Goal: Task Accomplishment & Management: Manage account settings

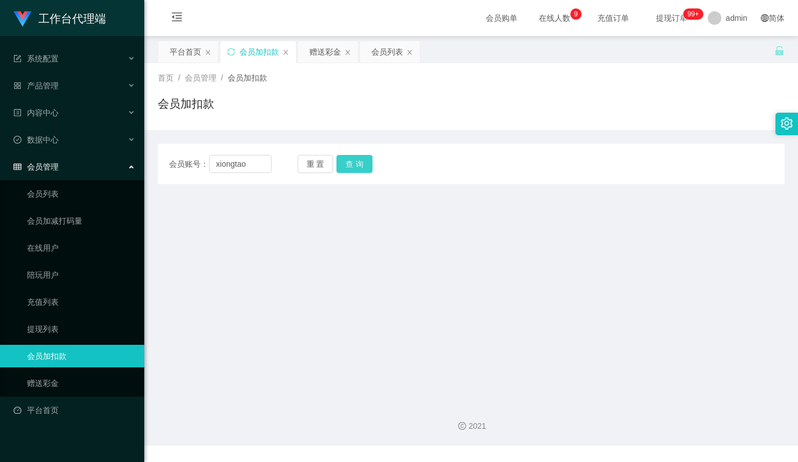
type input "xiongtao"
click at [353, 164] on button "查 询" at bounding box center [354, 164] width 36 height 18
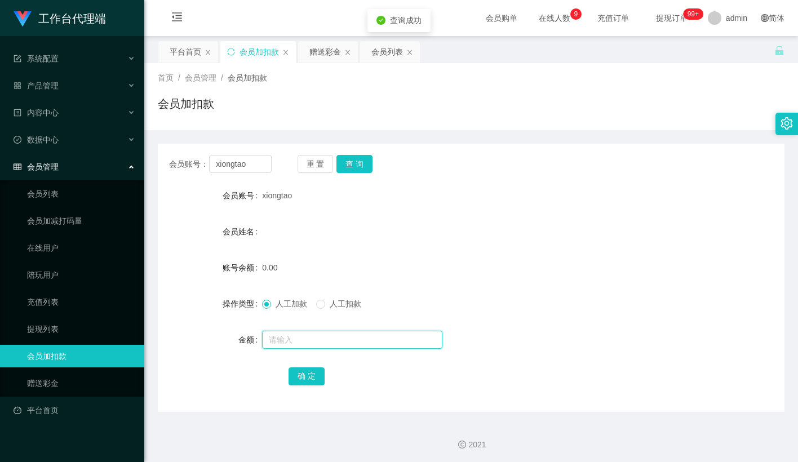
click at [294, 334] on input "text" at bounding box center [352, 340] width 180 height 18
type input "100"
click at [315, 379] on button "确 定" at bounding box center [307, 376] width 36 height 18
click at [428, 291] on form "会员账号 xiongtao 会员姓名 账号余额 0.00 操作类型 人工加款 人工扣款 金额 确 定" at bounding box center [471, 285] width 627 height 203
drag, startPoint x: 320, startPoint y: 156, endPoint x: 317, endPoint y: 162, distance: 6.8
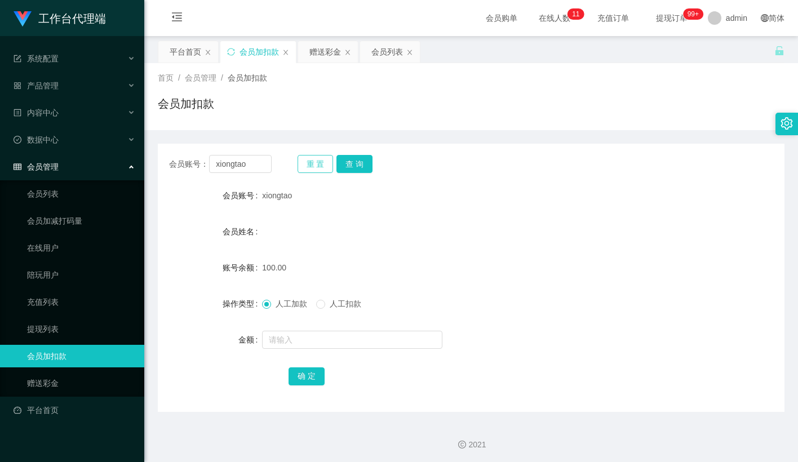
click at [320, 157] on button "重 置" at bounding box center [316, 164] width 36 height 18
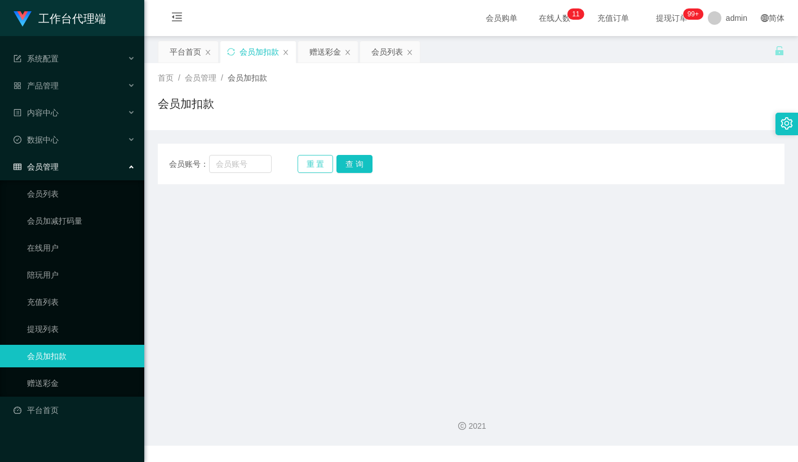
click at [317, 162] on button "重 置" at bounding box center [316, 164] width 36 height 18
click at [236, 165] on input "text" at bounding box center [240, 164] width 63 height 18
paste input "这是你注册的升级账号，请牢记账号跟密码！ 请稍等，正在为您提交财务部门审核、获取包赔协议！"
type input "这是你注册的升级账号，请牢记账号跟密码！ 请稍等，正在为您提交财务部门审核、获取包赔协议！"
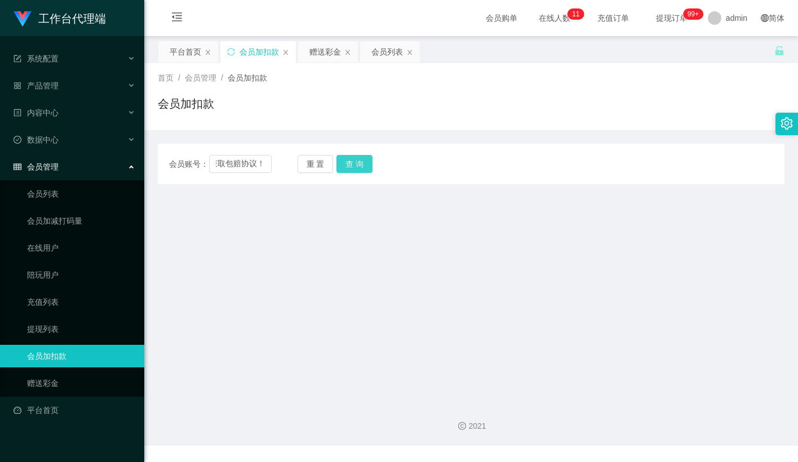
click at [367, 165] on button "查 询" at bounding box center [354, 164] width 36 height 18
click at [258, 162] on input "这是你注册的升级账号，请牢记账号跟密码！ 请稍等，正在为您提交财务部门审核、获取包赔协议！" at bounding box center [240, 164] width 63 height 18
paste input "Jeremy0620"
type input "Jeremy0620"
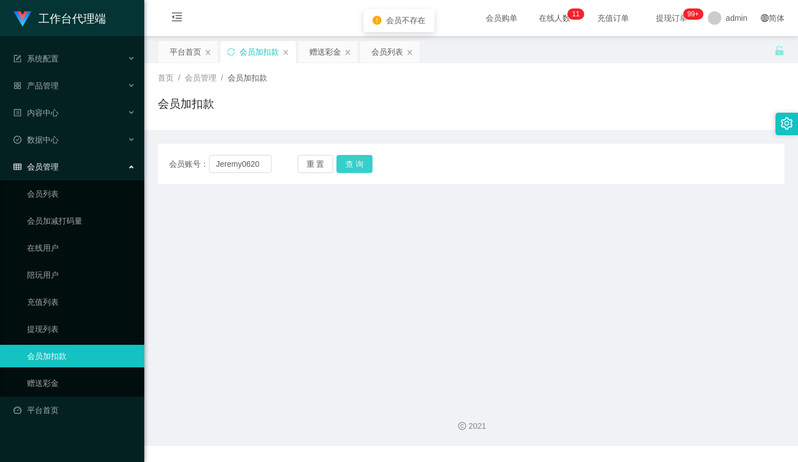
click at [355, 162] on button "查 询" at bounding box center [354, 164] width 36 height 18
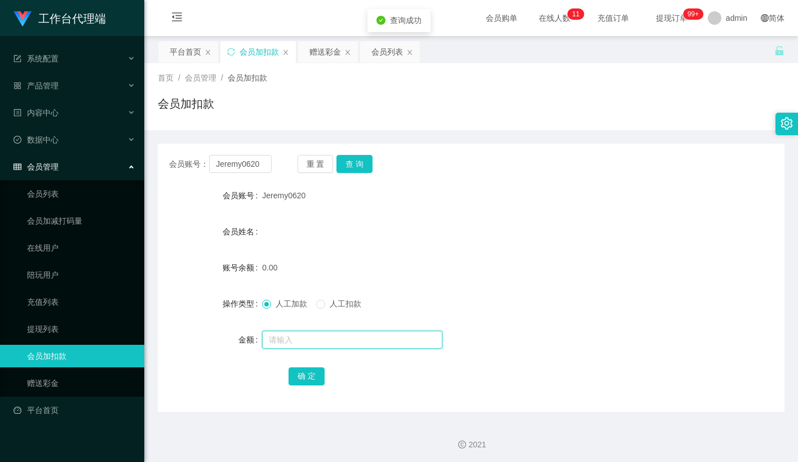
click at [291, 342] on input "text" at bounding box center [352, 340] width 180 height 18
type input "100"
drag, startPoint x: 300, startPoint y: 378, endPoint x: 287, endPoint y: 203, distance: 175.2
click at [300, 378] on button "确 定" at bounding box center [307, 376] width 36 height 18
click at [472, 198] on div "Jeremy0620" at bounding box center [445, 195] width 366 height 23
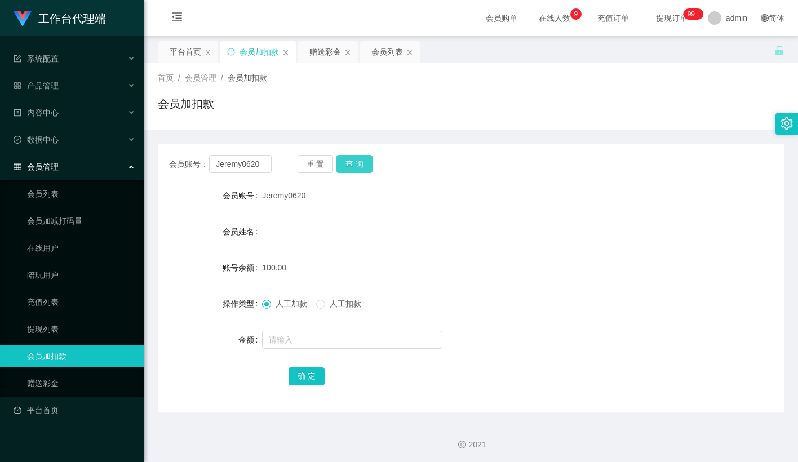
click at [348, 158] on button "查 询" at bounding box center [354, 164] width 36 height 18
click at [543, 159] on div "会员账号： Jeremy0620 重 置 查 询" at bounding box center [471, 164] width 627 height 18
drag, startPoint x: 324, startPoint y: 158, endPoint x: 316, endPoint y: 161, distance: 8.1
click at [324, 158] on button "重 置" at bounding box center [316, 164] width 36 height 18
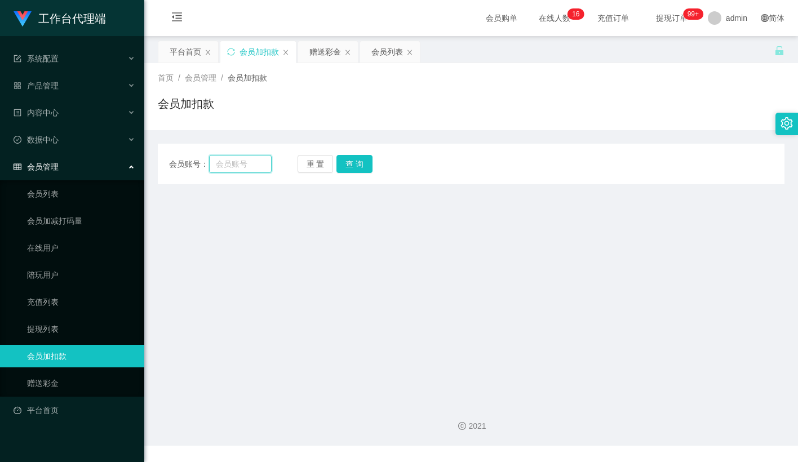
click at [257, 169] on input "text" at bounding box center [240, 164] width 63 height 18
paste input "Jeremy0620"
type input "Jeremy0620"
click at [357, 171] on button "查 询" at bounding box center [354, 164] width 36 height 18
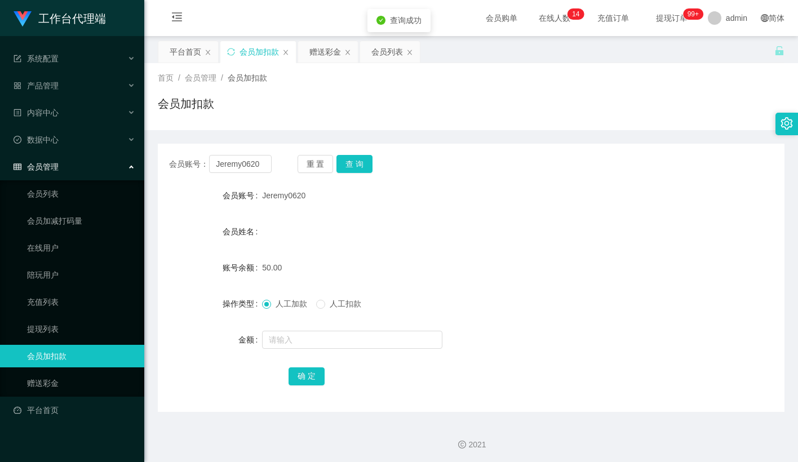
drag, startPoint x: 353, startPoint y: 235, endPoint x: 457, endPoint y: 120, distance: 154.5
click at [355, 234] on div "会员姓名" at bounding box center [471, 231] width 627 height 23
click at [317, 164] on button "重 置" at bounding box center [316, 164] width 36 height 18
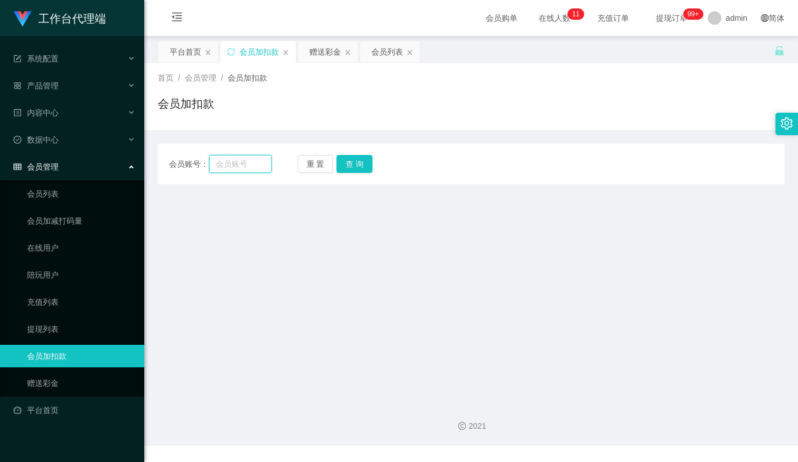
click at [241, 166] on input "text" at bounding box center [240, 164] width 63 height 18
paste input "xiongtao"
type input "xiongtao"
click at [348, 166] on button "查 询" at bounding box center [354, 164] width 36 height 18
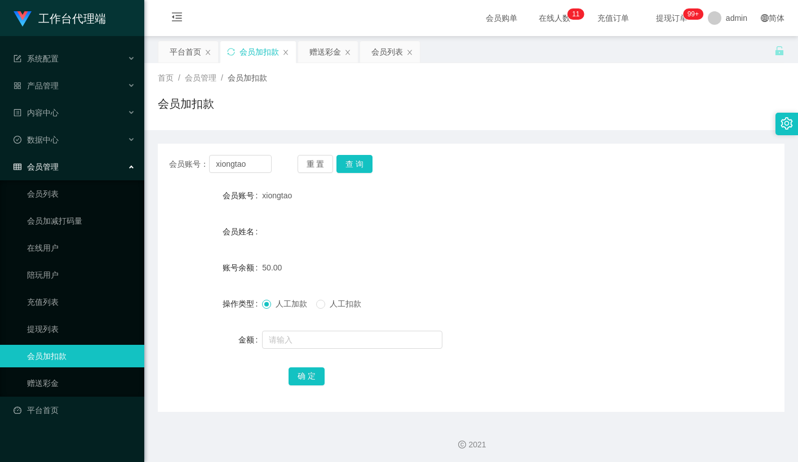
click at [477, 161] on div "会员账号： xiongtao 重 置 查 询" at bounding box center [471, 164] width 627 height 18
click at [362, 162] on button "查 询" at bounding box center [354, 164] width 36 height 18
click at [369, 165] on button "查 询" at bounding box center [354, 164] width 36 height 18
click at [303, 343] on input "text" at bounding box center [352, 340] width 180 height 18
click at [325, 310] on label "人工扣款" at bounding box center [341, 304] width 50 height 12
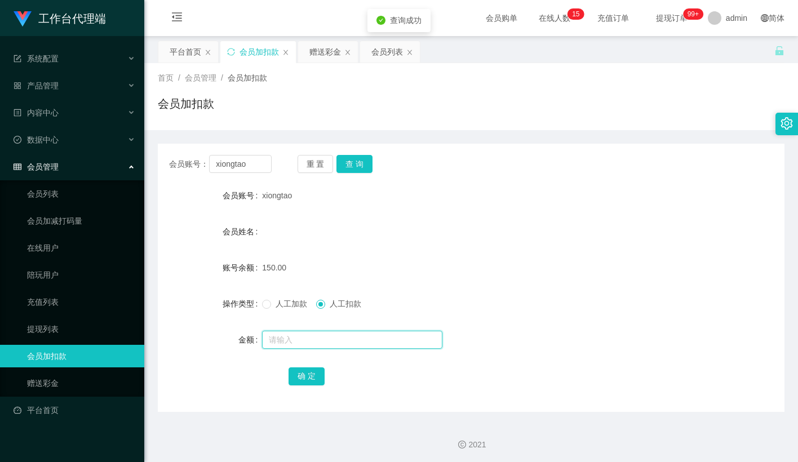
click at [308, 340] on input "text" at bounding box center [352, 340] width 180 height 18
type input "150"
drag, startPoint x: 314, startPoint y: 381, endPoint x: 303, endPoint y: 362, distance: 22.5
click at [314, 381] on button "确 定" at bounding box center [307, 376] width 36 height 18
click at [316, 165] on button "重 置" at bounding box center [316, 164] width 36 height 18
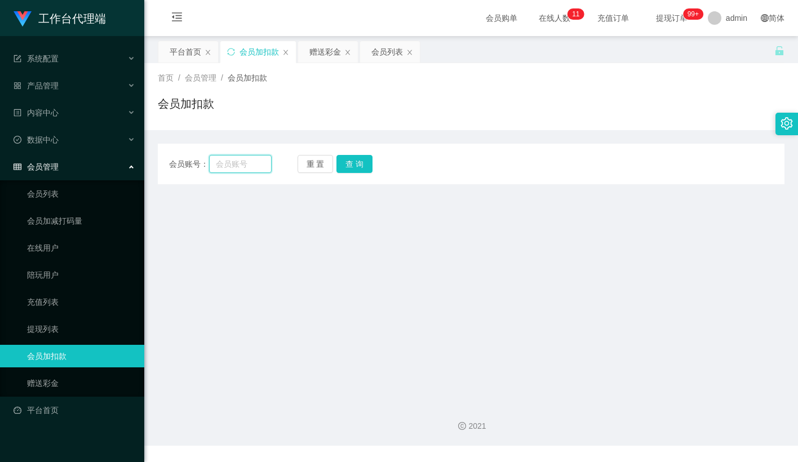
click at [259, 162] on input "text" at bounding box center [240, 164] width 63 height 18
paste input "Jeremy0620"
type input "Jeremy0620"
drag, startPoint x: 355, startPoint y: 167, endPoint x: 355, endPoint y: 225, distance: 58.1
click at [355, 167] on button "查 询" at bounding box center [354, 164] width 36 height 18
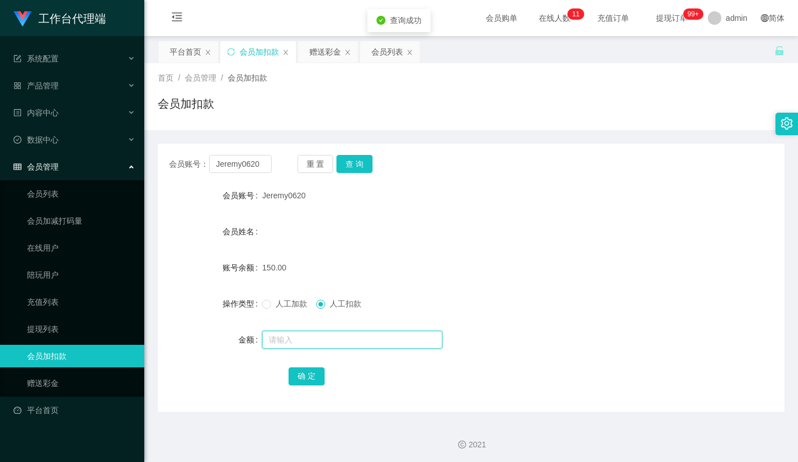
click at [298, 340] on input "text" at bounding box center [352, 340] width 180 height 18
type input "150"
click at [311, 373] on button "确 定" at bounding box center [307, 376] width 36 height 18
click at [460, 260] on div "150.00" at bounding box center [445, 267] width 366 height 23
click at [324, 243] on form "会员账号 Jeremy0620 会员姓名 账号余额 0.00 操作类型 人工加款 人工扣款 金额 确 定" at bounding box center [471, 285] width 627 height 203
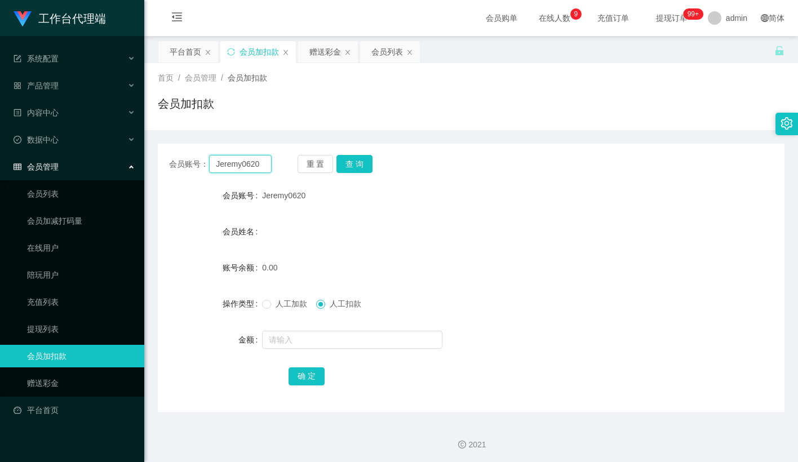
click at [242, 167] on input "Jeremy0620" at bounding box center [240, 164] width 63 height 18
click at [318, 163] on button "重 置" at bounding box center [316, 164] width 36 height 18
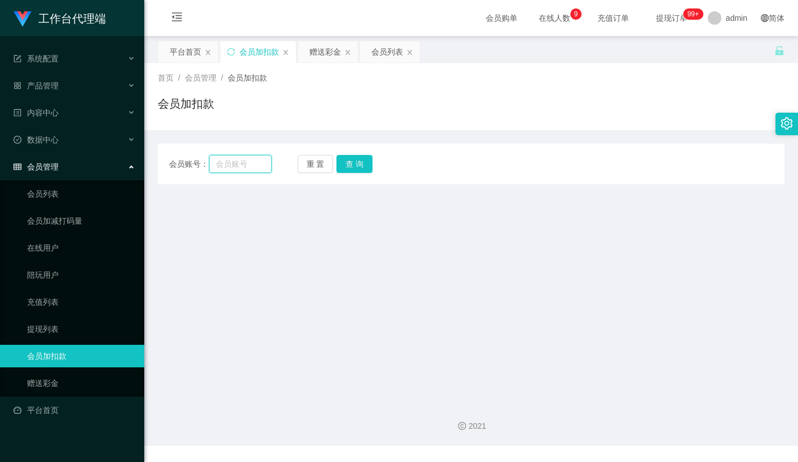
click at [261, 159] on input "text" at bounding box center [240, 164] width 63 height 18
paste input "Jeremy0620"
type input "Jeremy0620"
click at [337, 161] on button "查 询" at bounding box center [354, 164] width 36 height 18
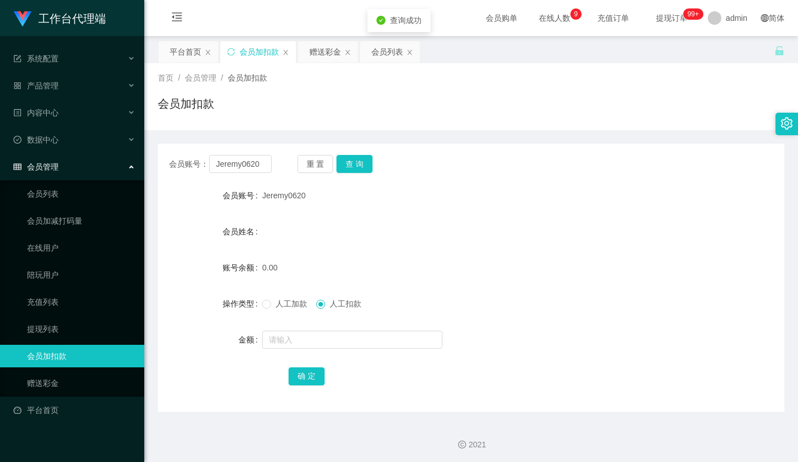
click at [455, 159] on div "会员账号： Jeremy0620 重 置 查 询" at bounding box center [471, 164] width 627 height 18
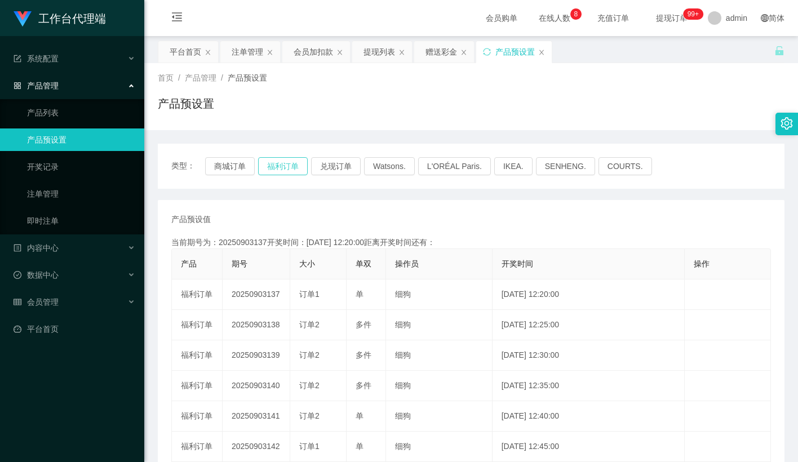
click at [286, 166] on button "福利订单" at bounding box center [283, 166] width 50 height 18
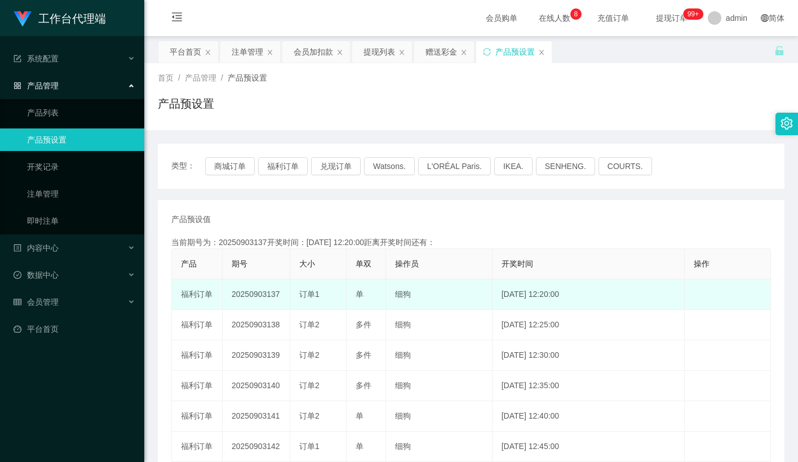
click at [264, 293] on td "20250903137" at bounding box center [257, 295] width 68 height 30
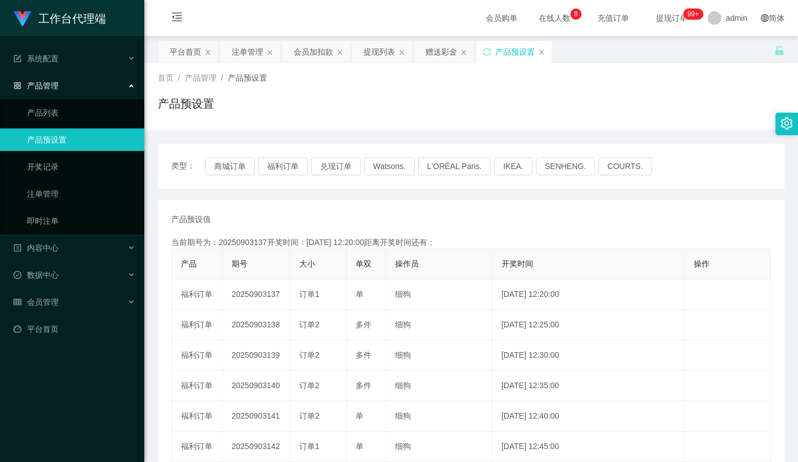
copy td "20250903137"
click at [112, 378] on div "工作台代理端 系统配置 产品管理 产品列表 产品预设置 开奖记录 注单管理 即时注单 内容中心 数据中心 会员管理 平台首页" at bounding box center [72, 231] width 144 height 462
click at [288, 167] on button "福利订单" at bounding box center [283, 166] width 50 height 18
click at [286, 163] on button "福利订单" at bounding box center [283, 166] width 50 height 18
click at [660, 91] on div "首页 / 产品管理 / 产品预设置 / 产品预设置" at bounding box center [471, 96] width 627 height 49
